Goal: Register for event/course

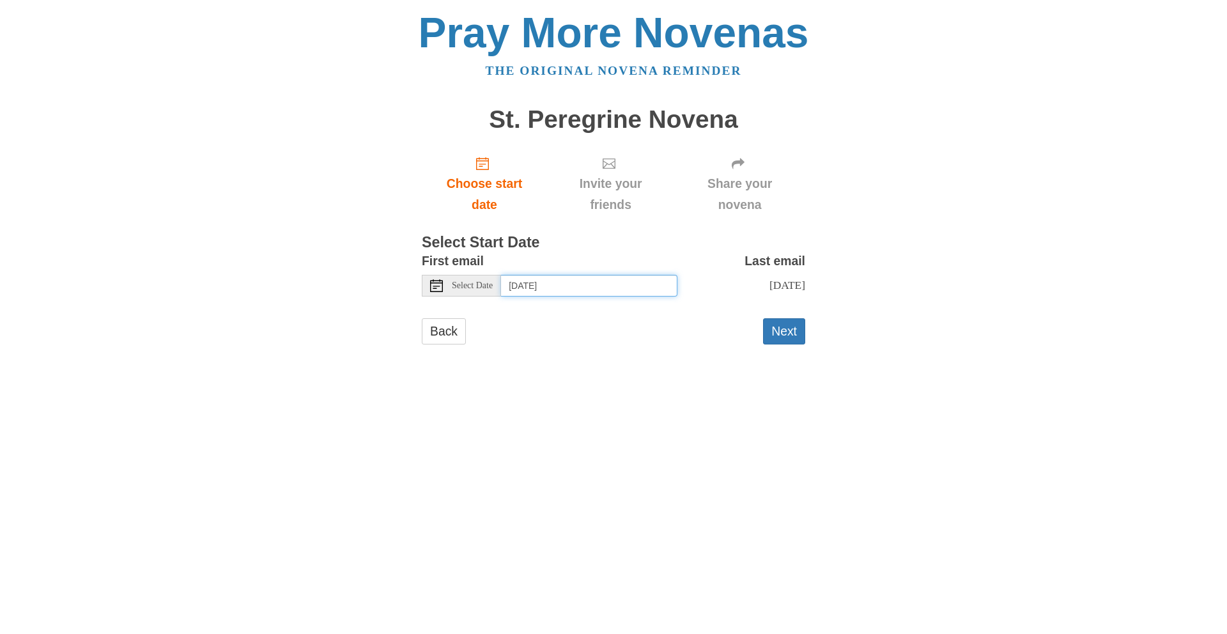
click at [546, 289] on input "[DATE]" at bounding box center [589, 286] width 176 height 22
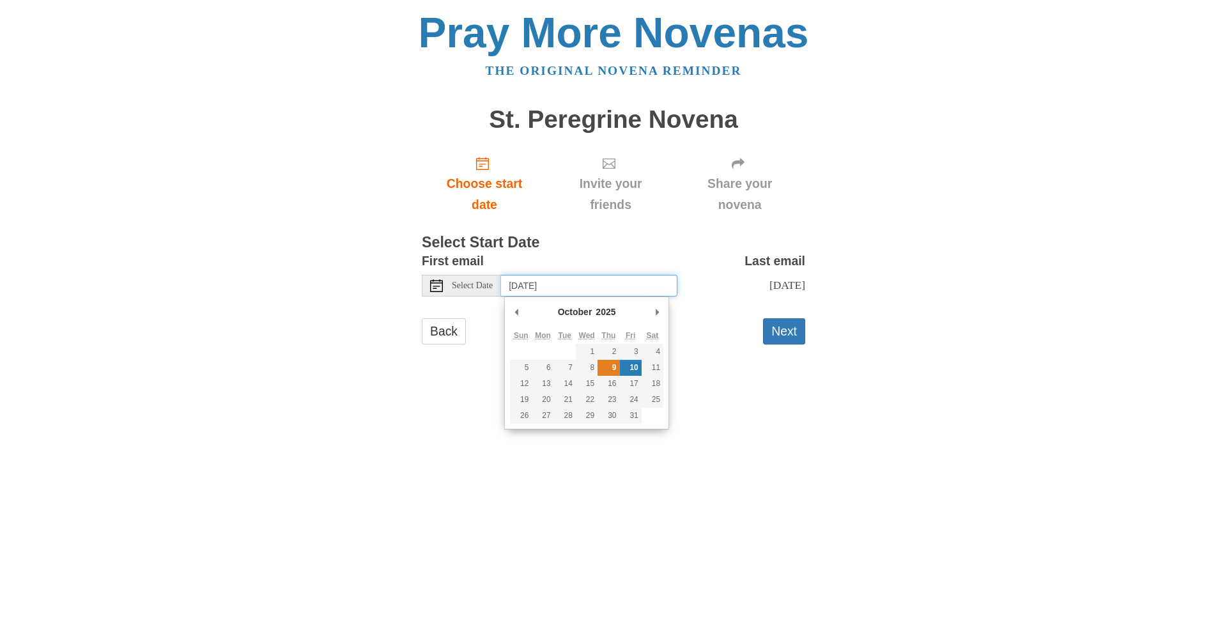
type input "Thursday, October 9th"
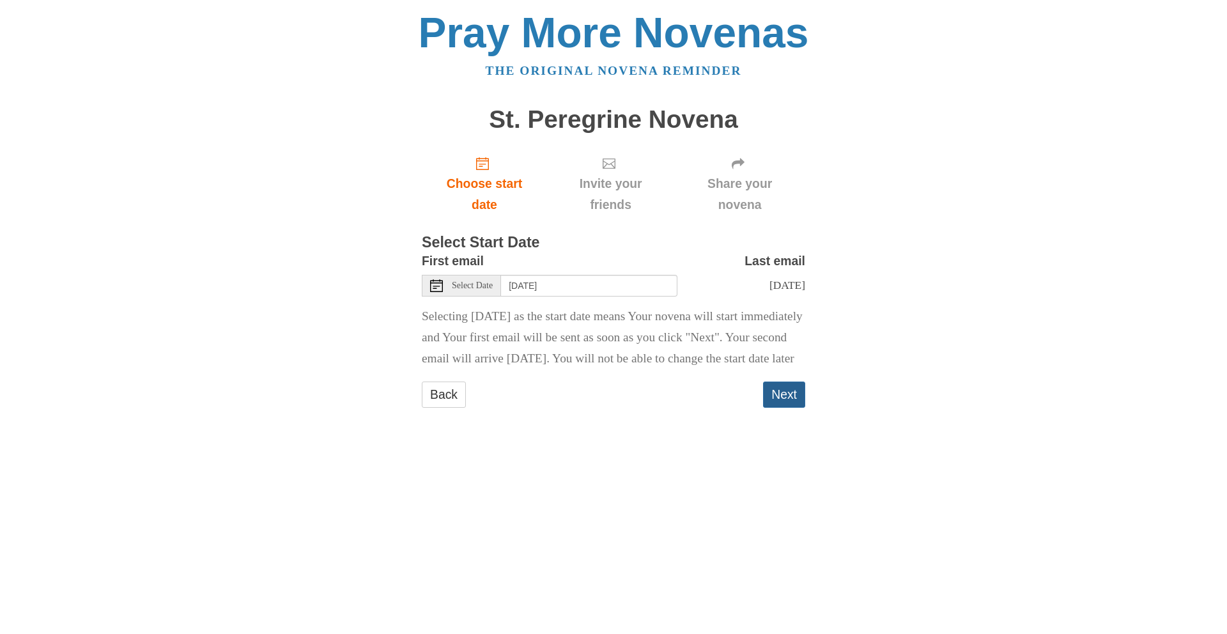
click at [777, 408] on button "Next" at bounding box center [784, 395] width 42 height 26
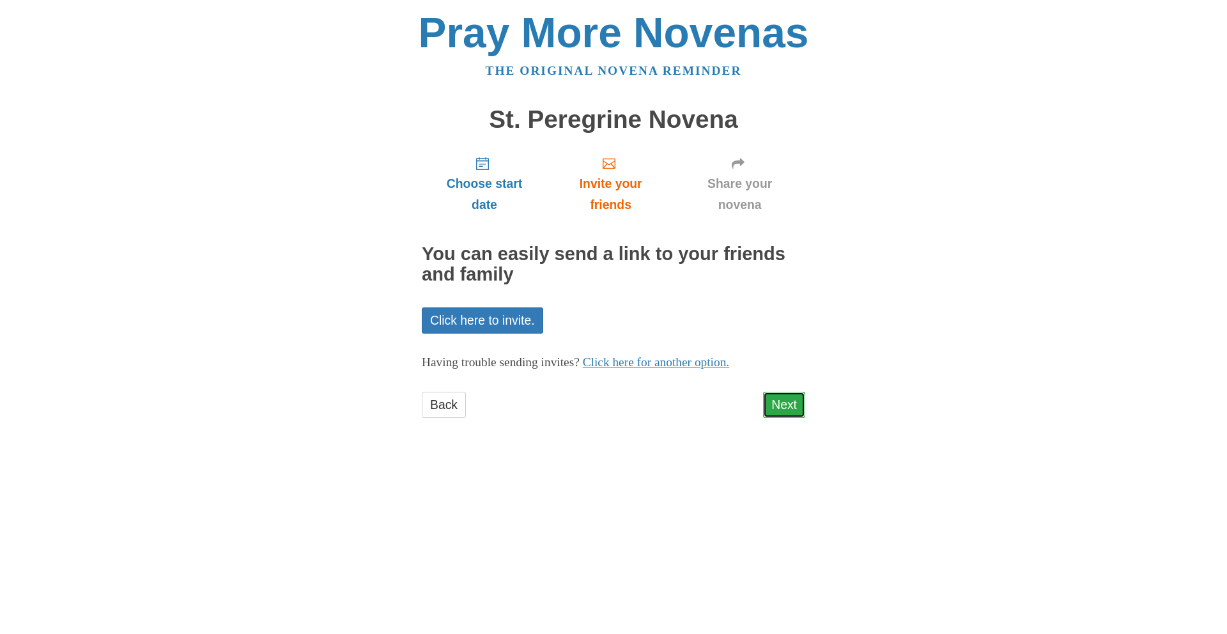
click at [774, 412] on link "Next" at bounding box center [784, 405] width 42 height 26
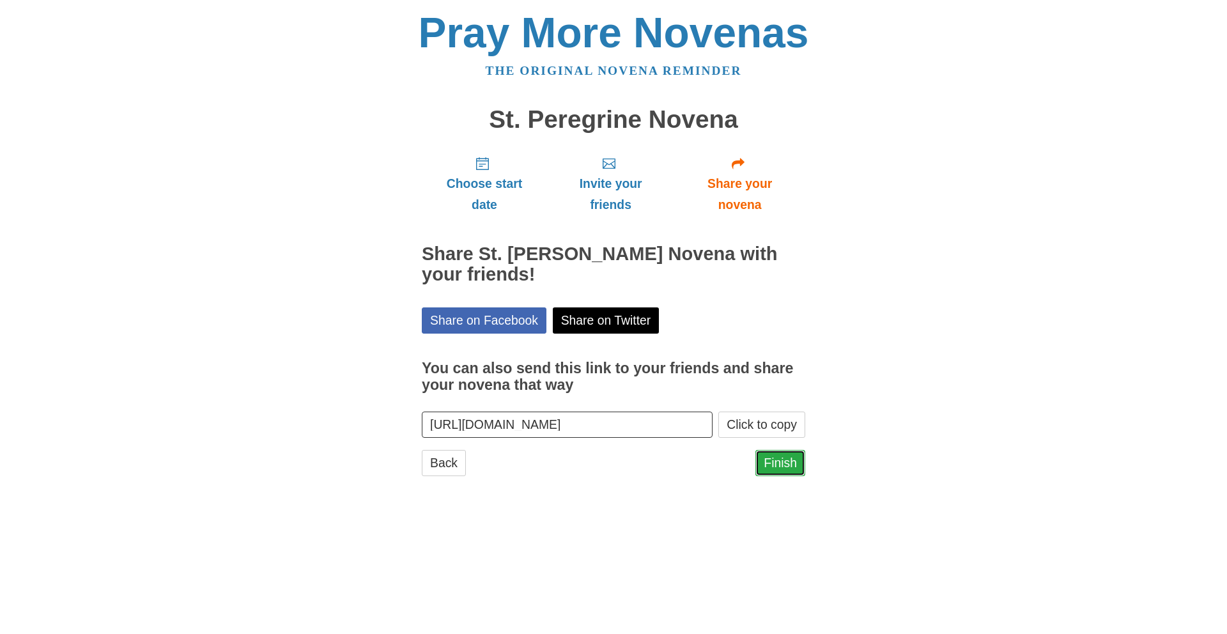
click at [784, 467] on link "Finish" at bounding box center [781, 463] width 50 height 26
